Goal: Transaction & Acquisition: Subscribe to service/newsletter

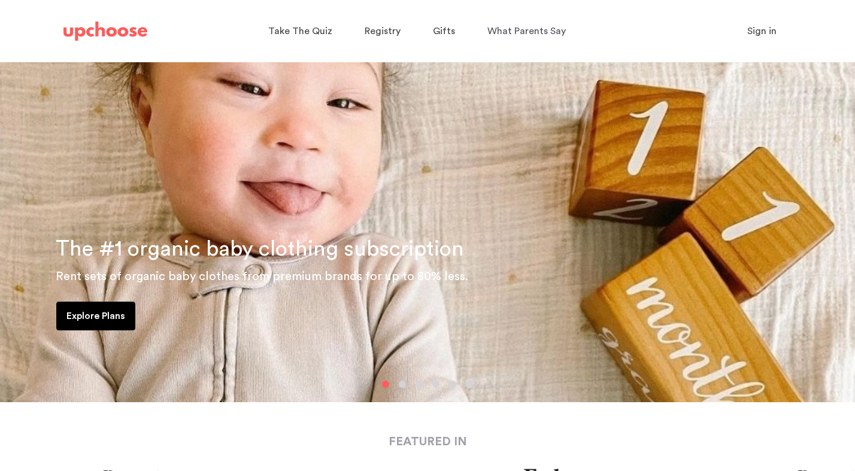
scroll to position [80, 0]
click at [390, 32] on span "Registry" at bounding box center [383, 31] width 36 height 10
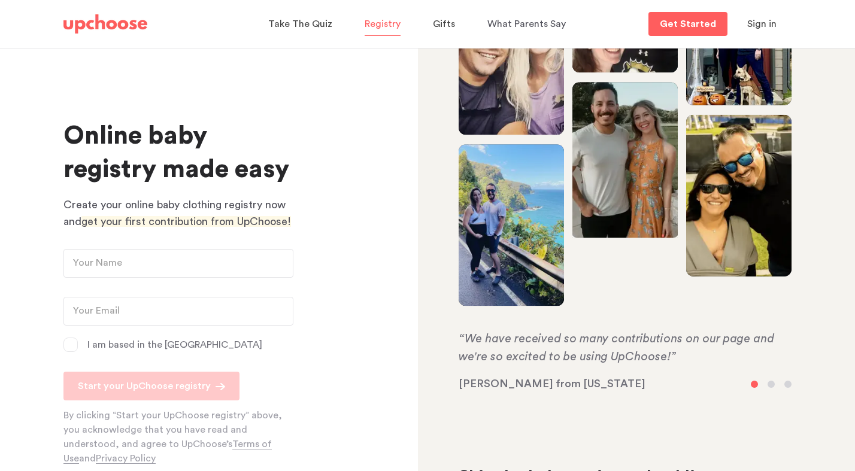
scroll to position [86, 0]
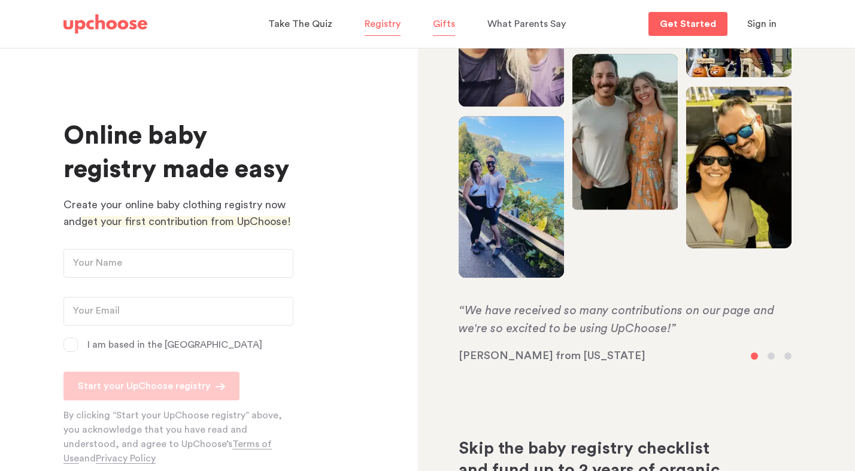
click at [436, 25] on span "Gifts" at bounding box center [444, 24] width 22 height 10
